Goal: Task Accomplishment & Management: Manage account settings

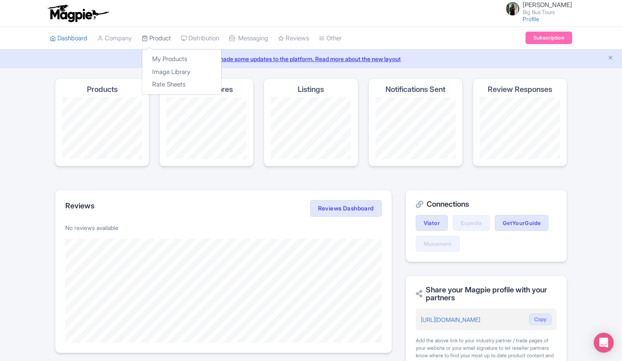
click at [157, 33] on link "Product" at bounding box center [156, 38] width 29 height 23
click at [165, 56] on link "My Products" at bounding box center [181, 59] width 79 height 13
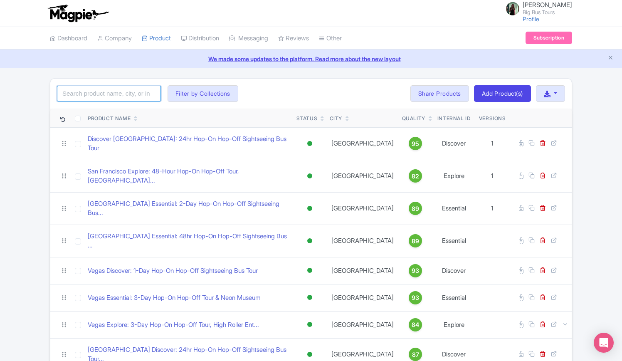
click at [130, 89] on input "search" at bounding box center [109, 94] width 104 height 16
click button "Search" at bounding box center [0, 0] width 0 height 0
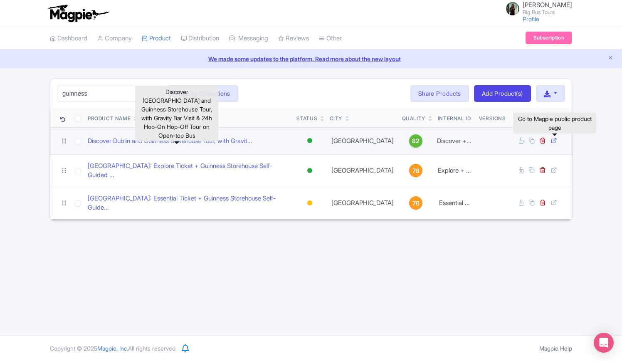
click at [551, 138] on icon at bounding box center [554, 140] width 6 height 6
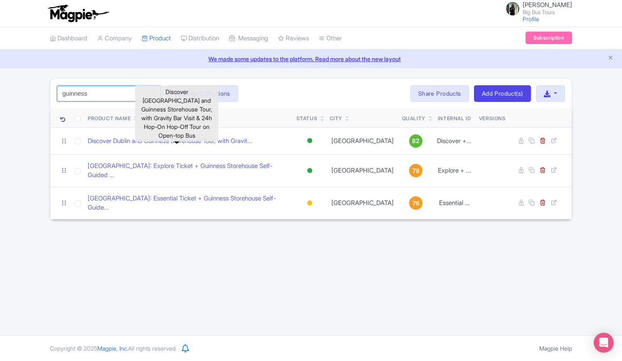
click at [108, 88] on input "guinness" at bounding box center [109, 94] width 104 height 16
drag, startPoint x: 106, startPoint y: 89, endPoint x: 0, endPoint y: 83, distance: 106.2
click at [0, 89] on div "guinness Search Filter by Collections Andrew Brand License Brian Combos Core Pr…" at bounding box center [311, 148] width 622 height 141
click button "Search" at bounding box center [0, 0] width 0 height 0
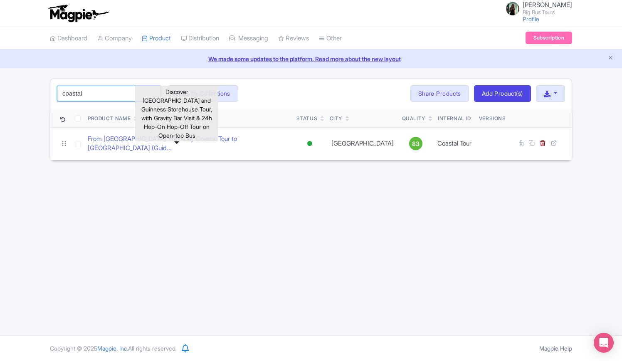
type input "coastal"
click button "Search" at bounding box center [0, 0] width 0 height 0
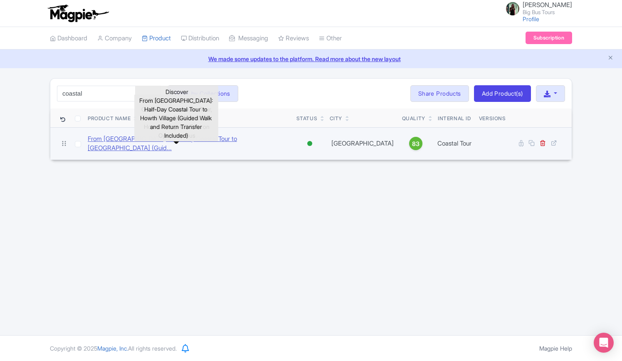
click at [254, 138] on link "From [GEOGRAPHIC_DATA]: Half-Day Coastal Tour to [GEOGRAPHIC_DATA] (Guid..." at bounding box center [189, 143] width 202 height 19
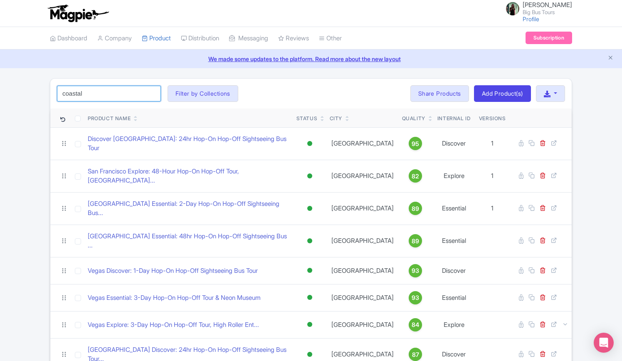
click at [94, 94] on input "coastal" at bounding box center [109, 94] width 104 height 16
click at [219, 98] on button "Filter by Collections" at bounding box center [202, 93] width 71 height 17
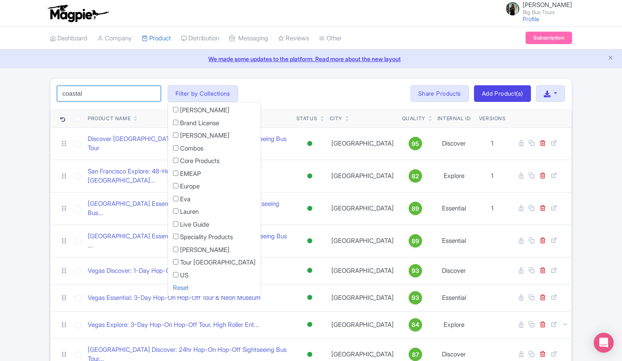
click at [145, 89] on input "coastal" at bounding box center [109, 94] width 104 height 16
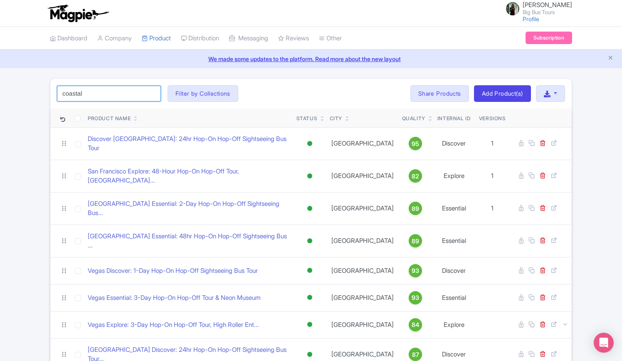
click button "Search" at bounding box center [0, 0] width 0 height 0
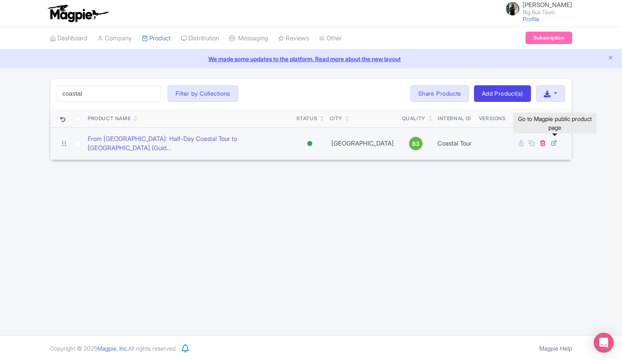
click at [554, 140] on icon at bounding box center [554, 143] width 6 height 6
